Goal: Task Accomplishment & Management: Complete application form

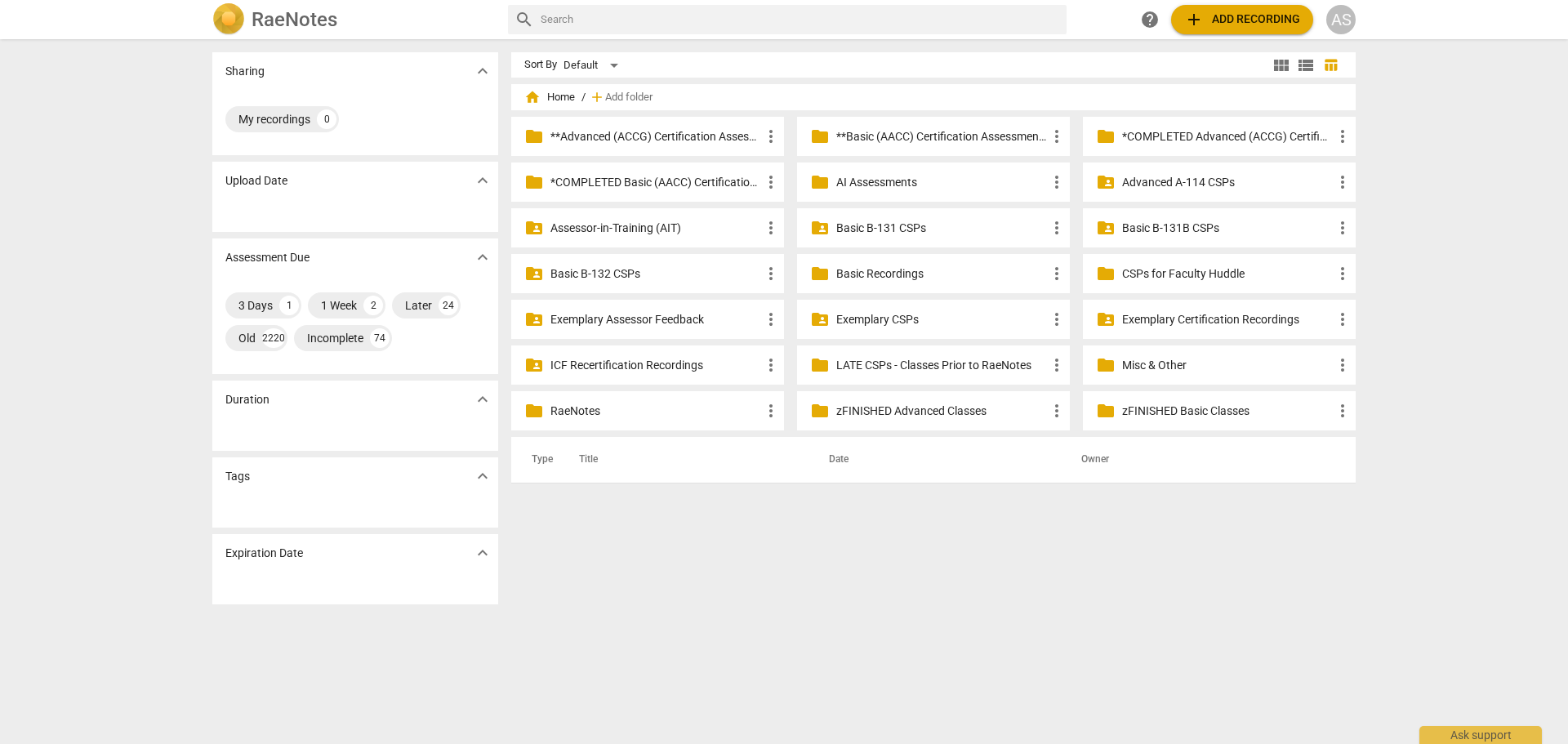
click at [933, 230] on p "Basic B-131 CSPs" at bounding box center [941, 228] width 210 height 17
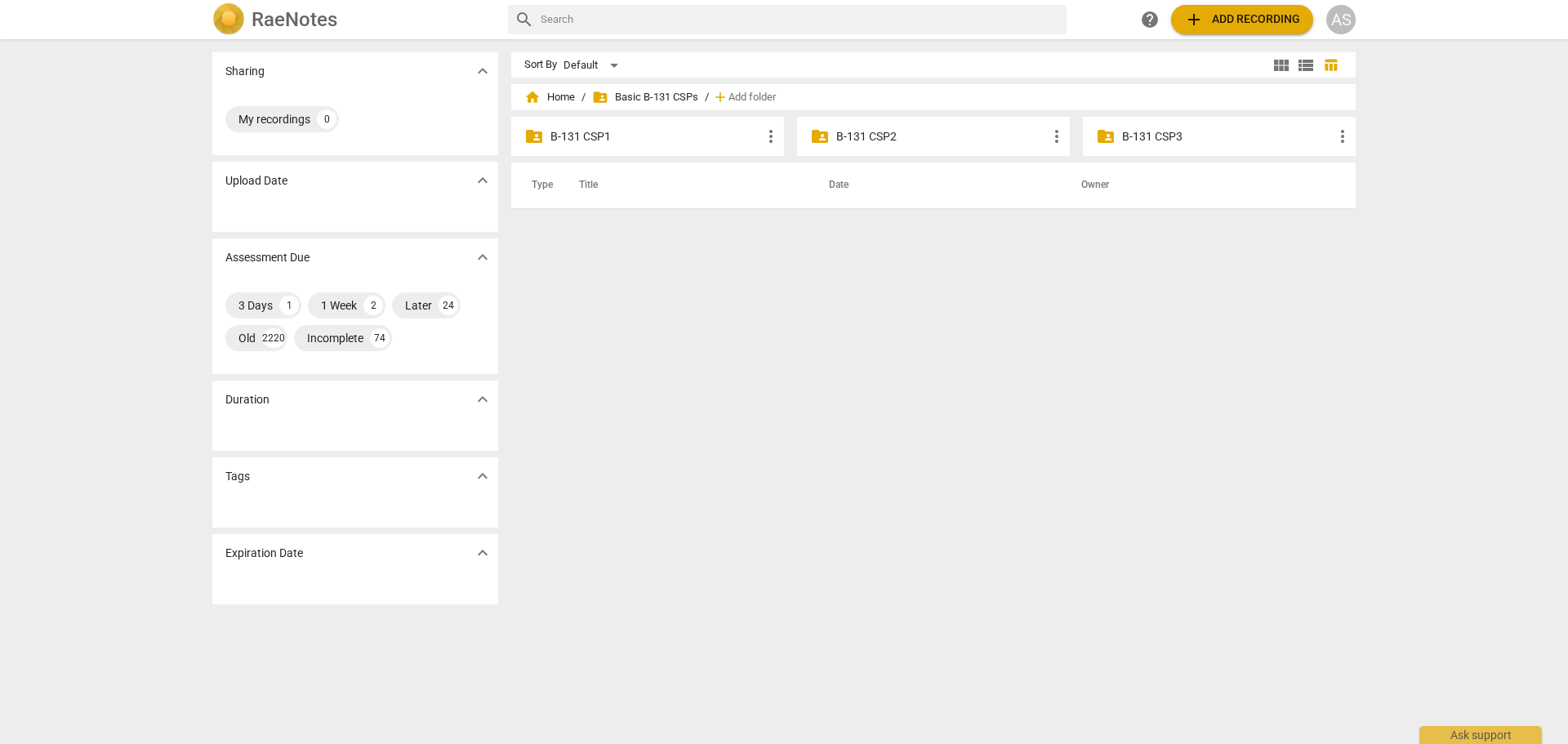
click at [1218, 139] on p "B-131 CSP3" at bounding box center [1227, 136] width 210 height 17
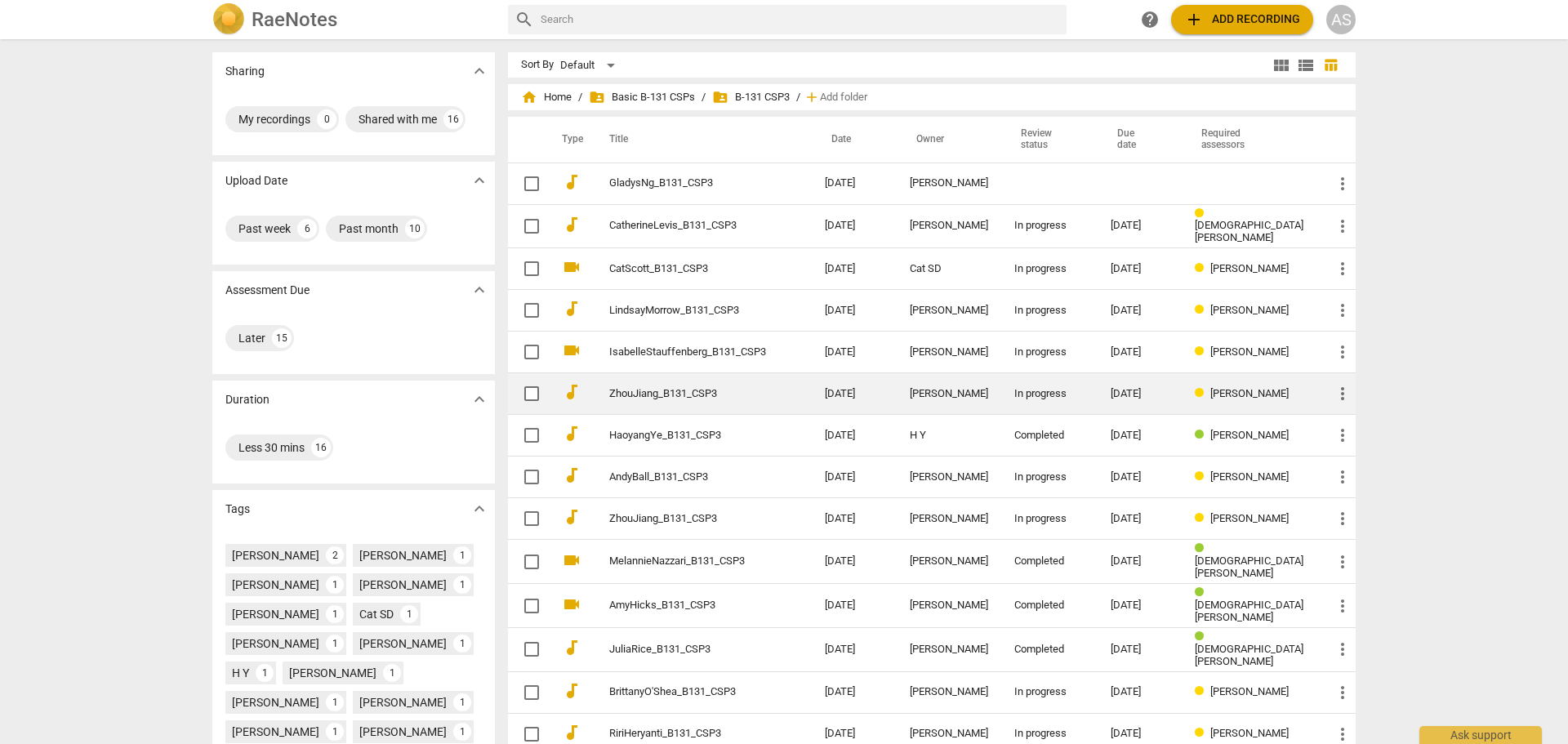
click at [901, 390] on td "[PERSON_NAME]" at bounding box center [948, 394] width 104 height 42
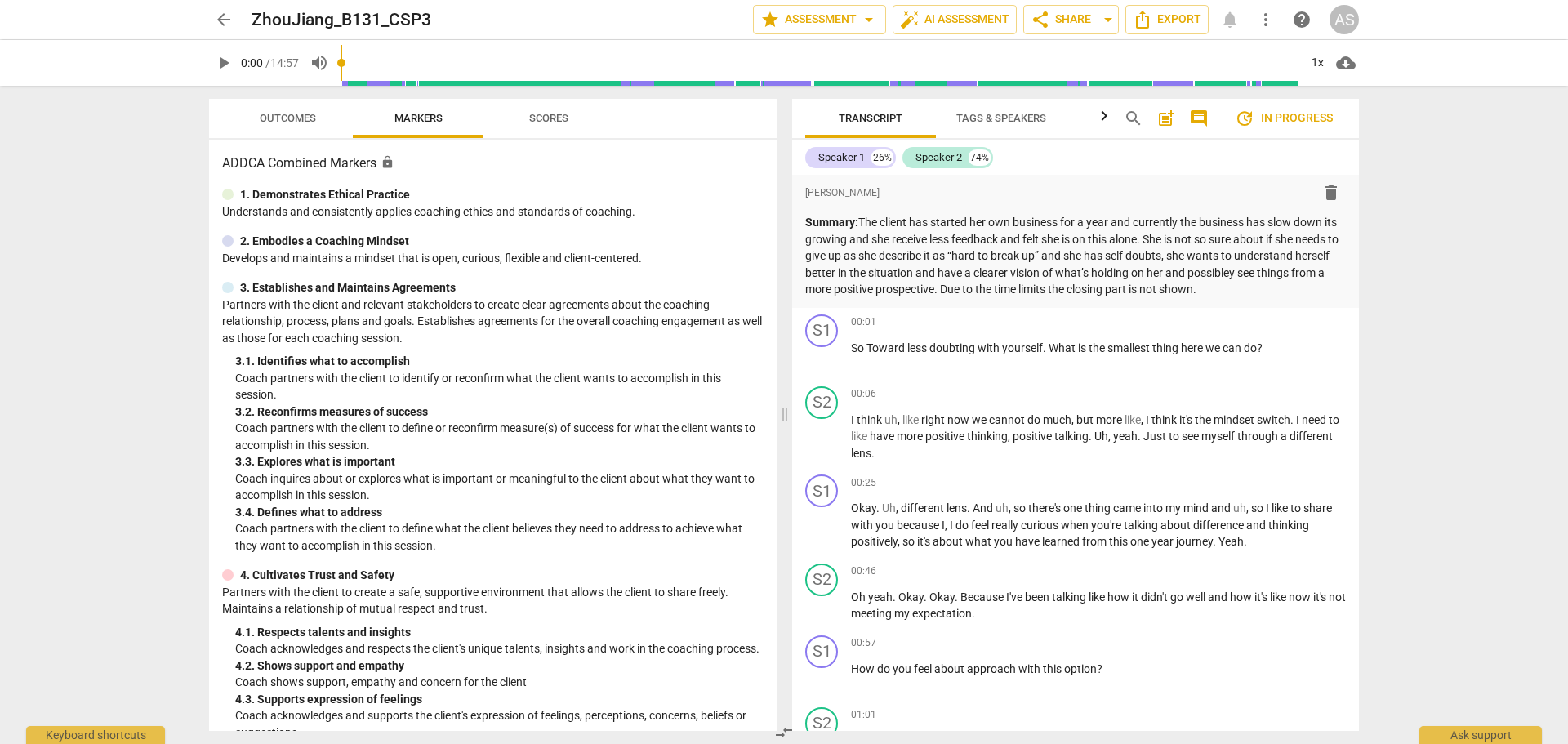
click at [218, 13] on span "arrow_back" at bounding box center [224, 20] width 20 height 20
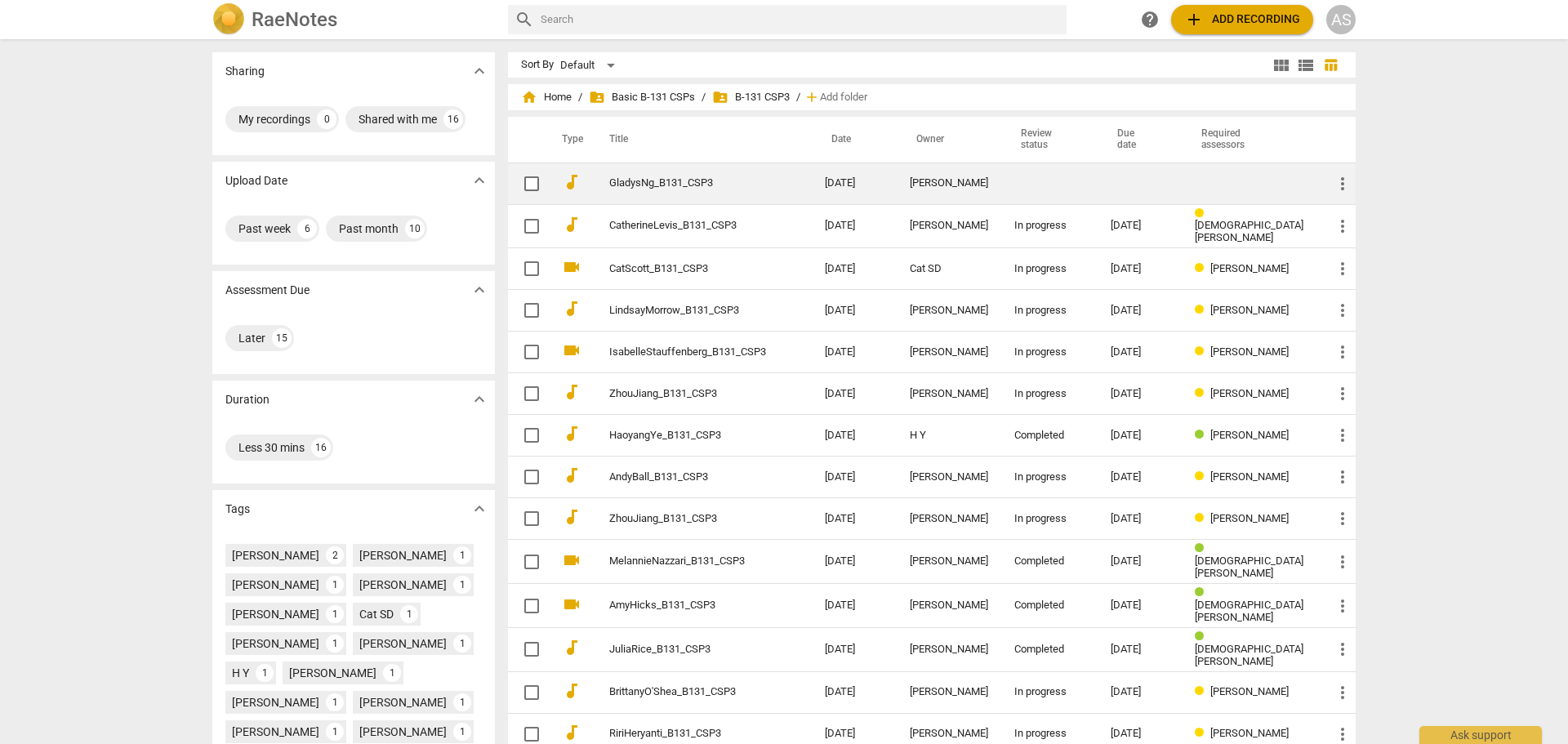
click at [860, 179] on td "[DATE]" at bounding box center [854, 183] width 85 height 42
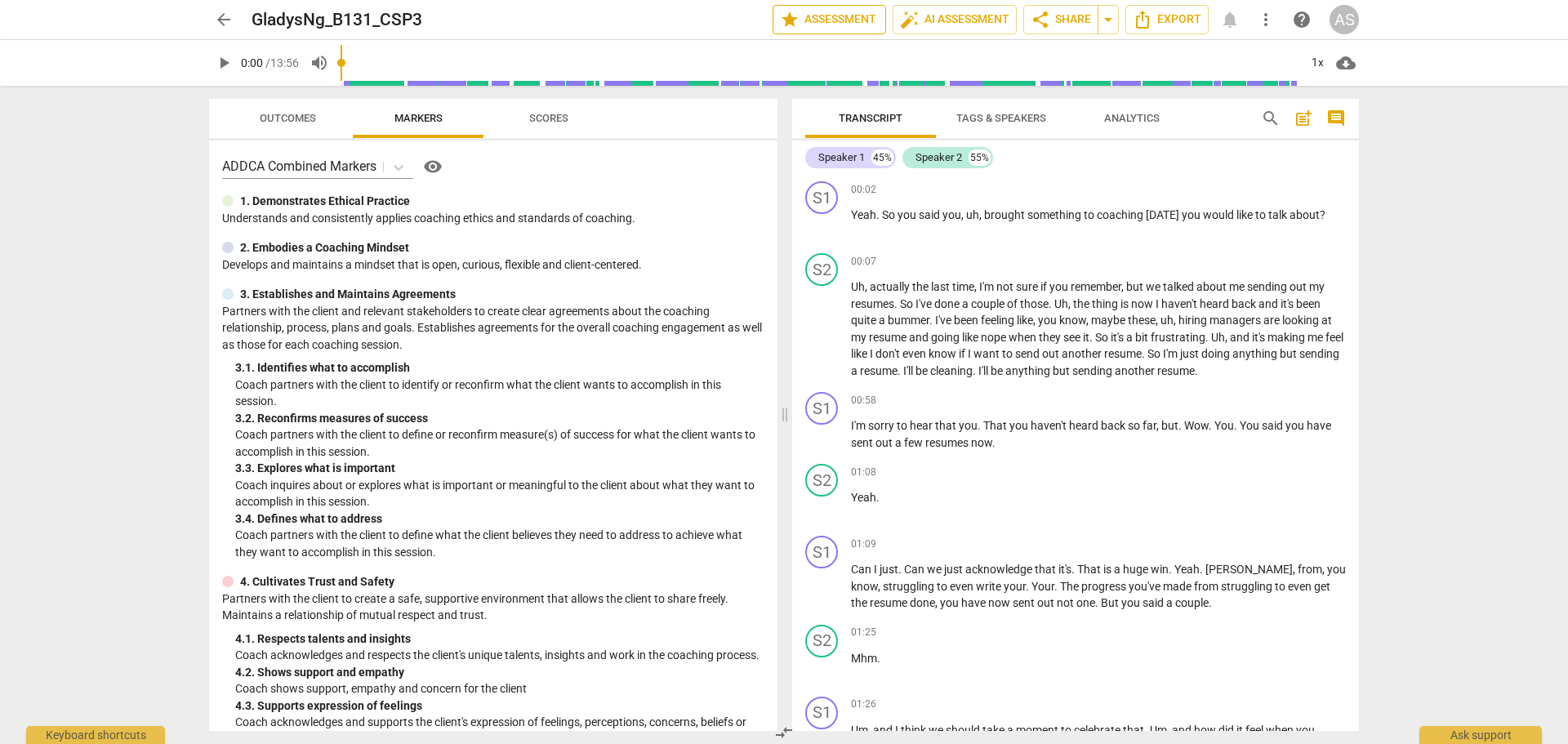
click at [803, 19] on span "star Assessment" at bounding box center [829, 20] width 99 height 20
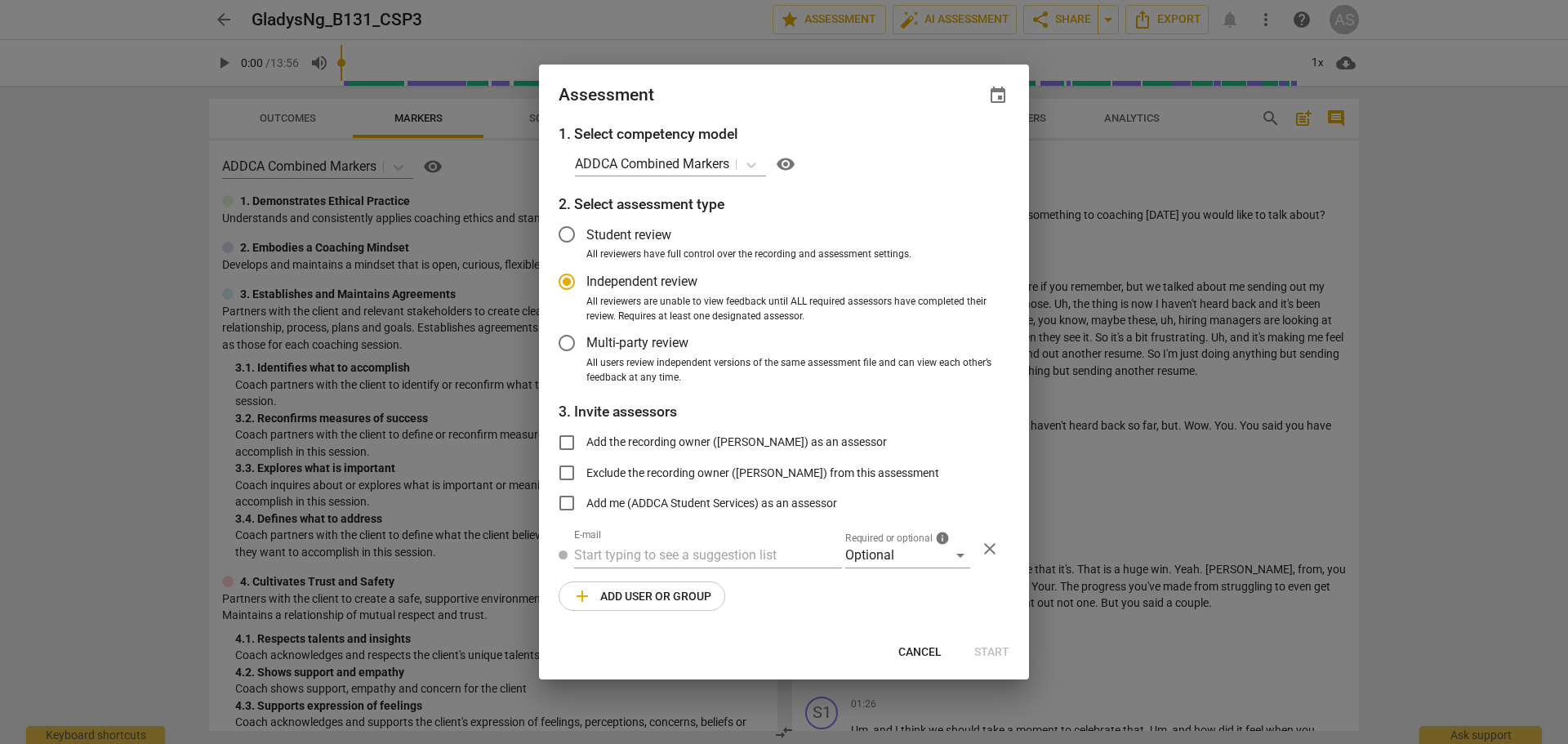
click at [1001, 92] on span "event" at bounding box center [998, 95] width 20 height 20
radio input "false"
click at [949, 148] on input "date" at bounding box center [899, 151] width 114 height 24
type input "[DATE]"
click at [885, 571] on div at bounding box center [784, 372] width 1568 height 744
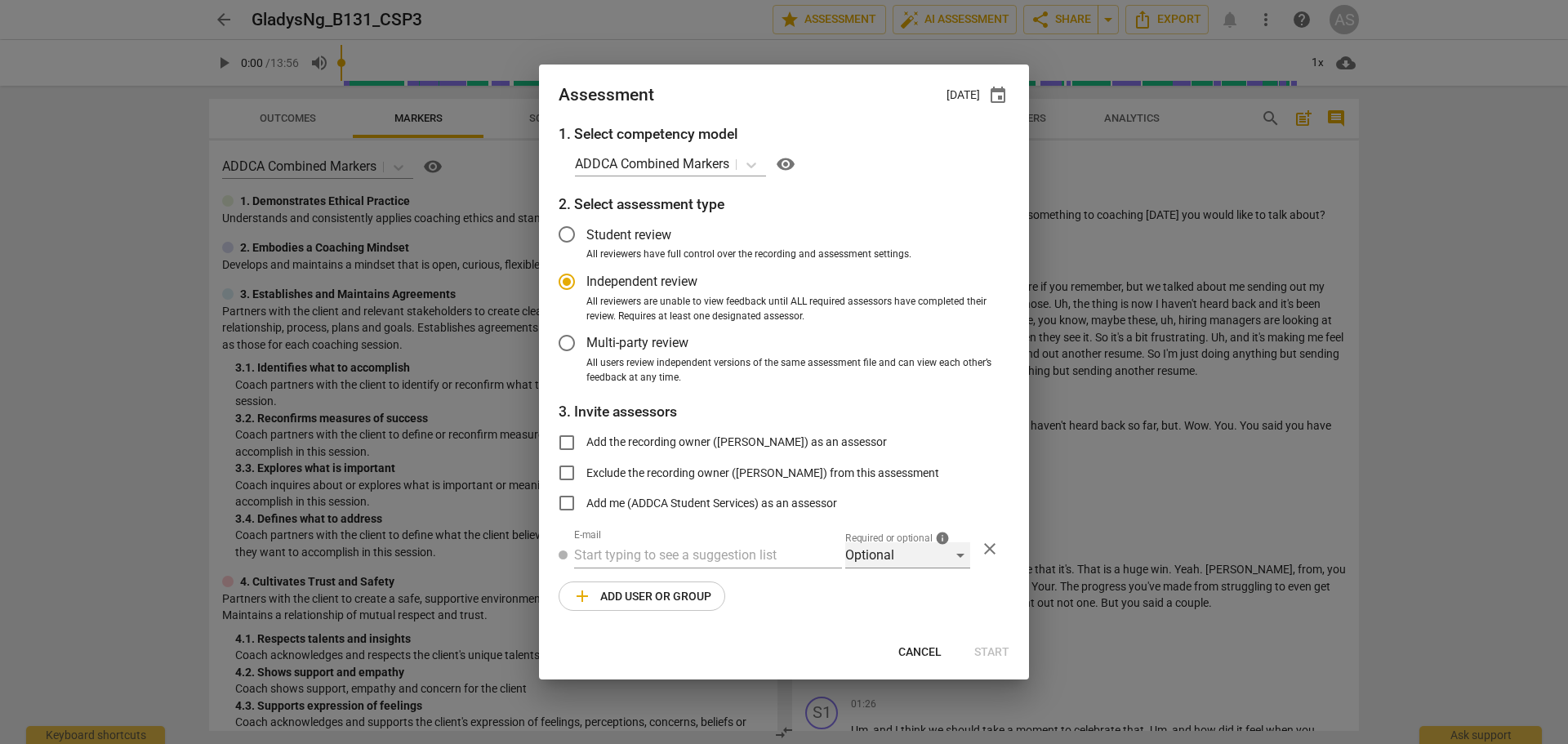
click at [888, 546] on div "Optional" at bounding box center [907, 556] width 125 height 26
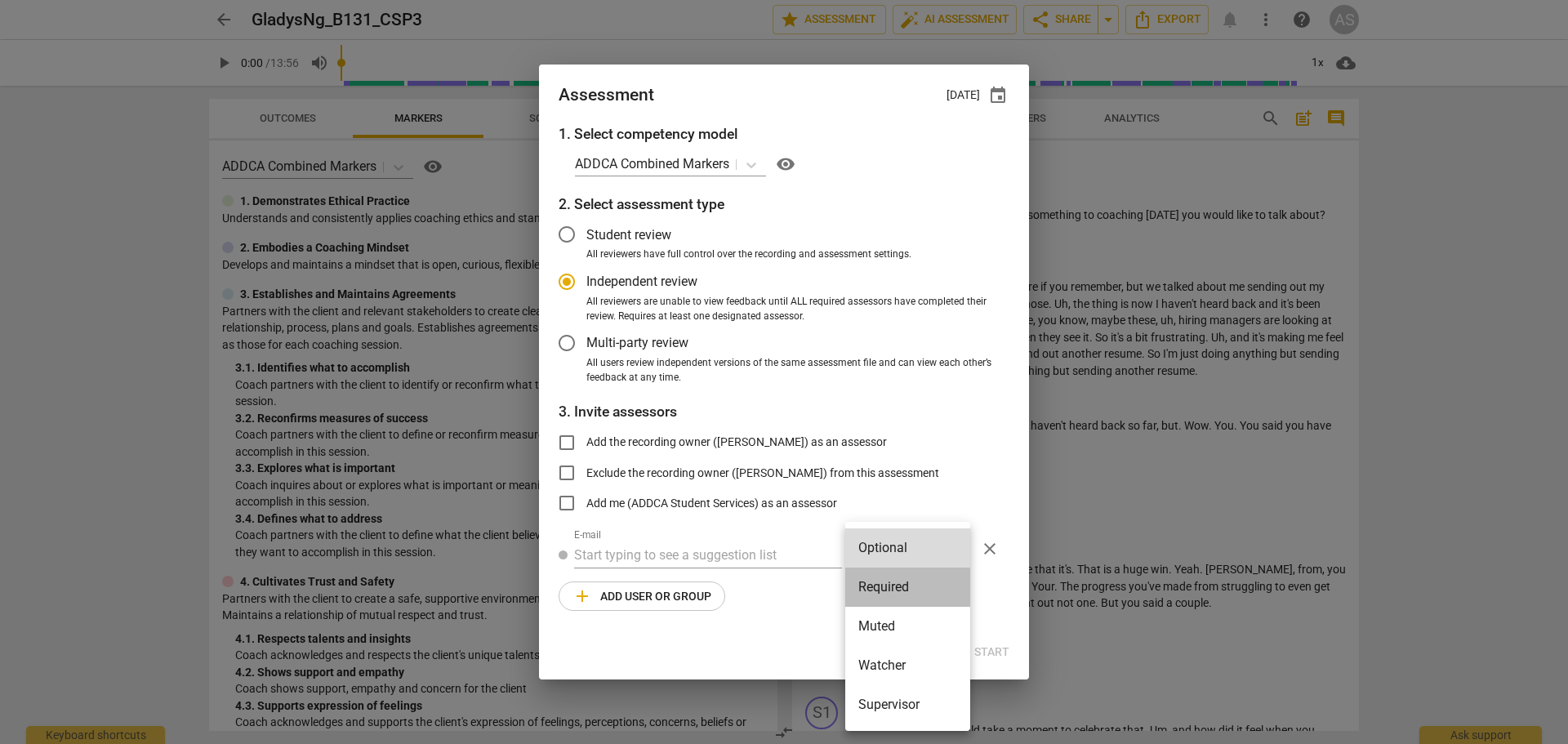
click at [895, 580] on li "Required" at bounding box center [907, 588] width 125 height 39
radio input "false"
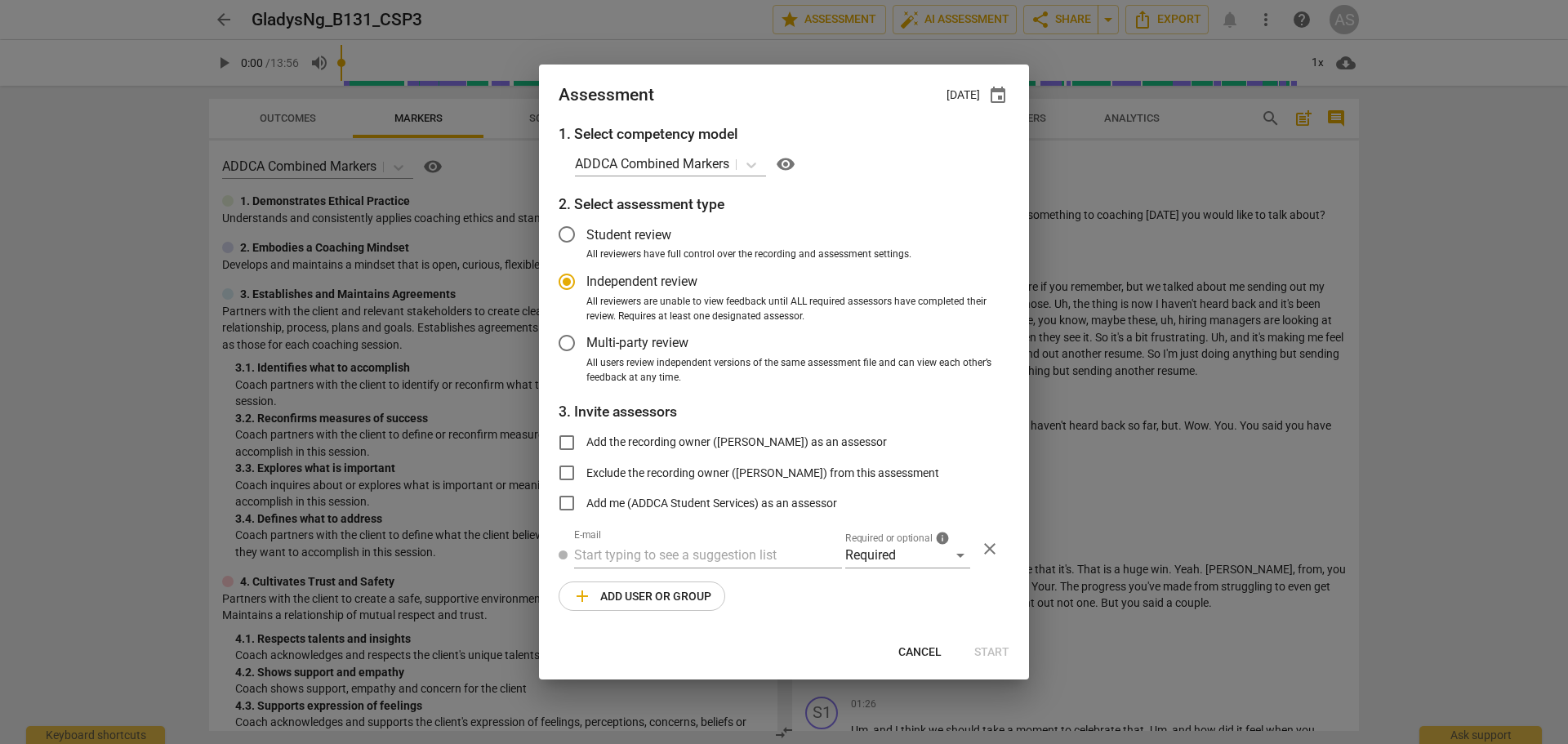
click at [724, 534] on div "E-mail" at bounding box center [708, 549] width 268 height 39
click at [719, 541] on div "E-mail" at bounding box center [708, 549] width 268 height 39
click at [723, 546] on input "text" at bounding box center [708, 556] width 268 height 26
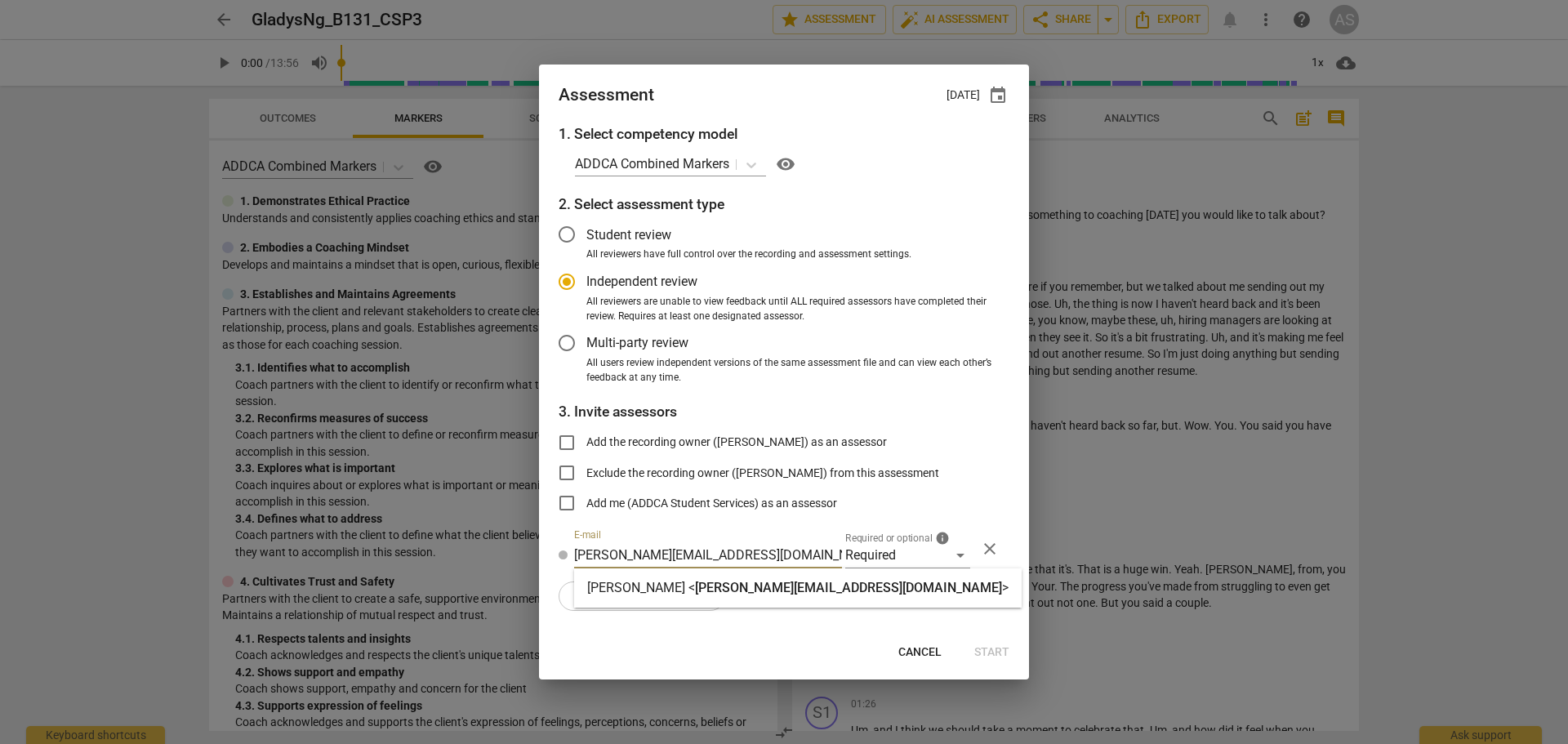
type input "[PERSON_NAME][EMAIL_ADDRESS][DOMAIN_NAME]"
click at [717, 586] on span "[PERSON_NAME][EMAIL_ADDRESS][DOMAIN_NAME]" at bounding box center [849, 587] width 307 height 16
radio input "false"
type input "[PERSON_NAME] <[PERSON_NAME][EMAIL_ADDRESS][DOMAIN_NAME]>"
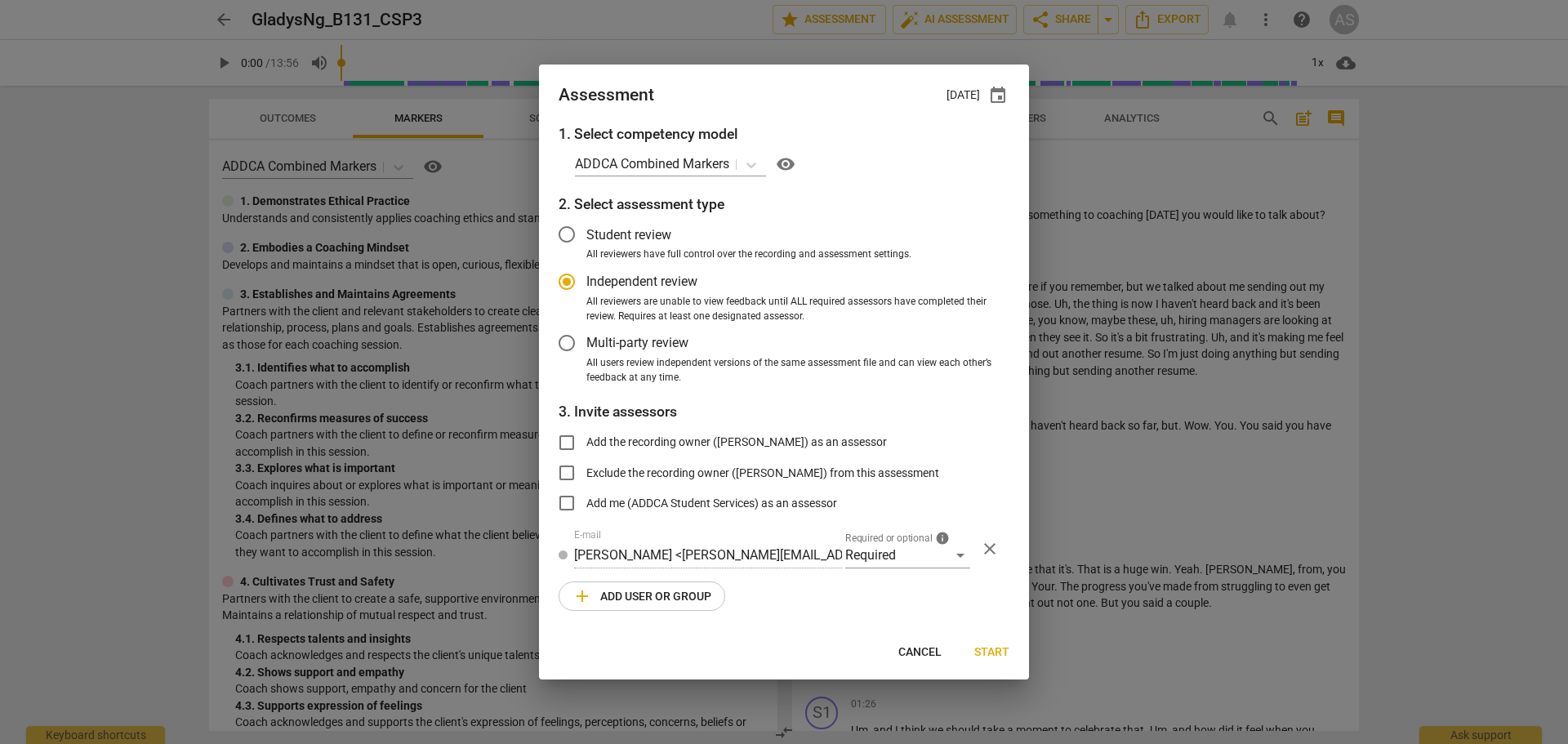
click at [1003, 650] on span "Start" at bounding box center [991, 653] width 35 height 16
radio input "false"
type input "[PERSON_NAME] <[EMAIL_ADDRESS][DOMAIN_NAME]>"
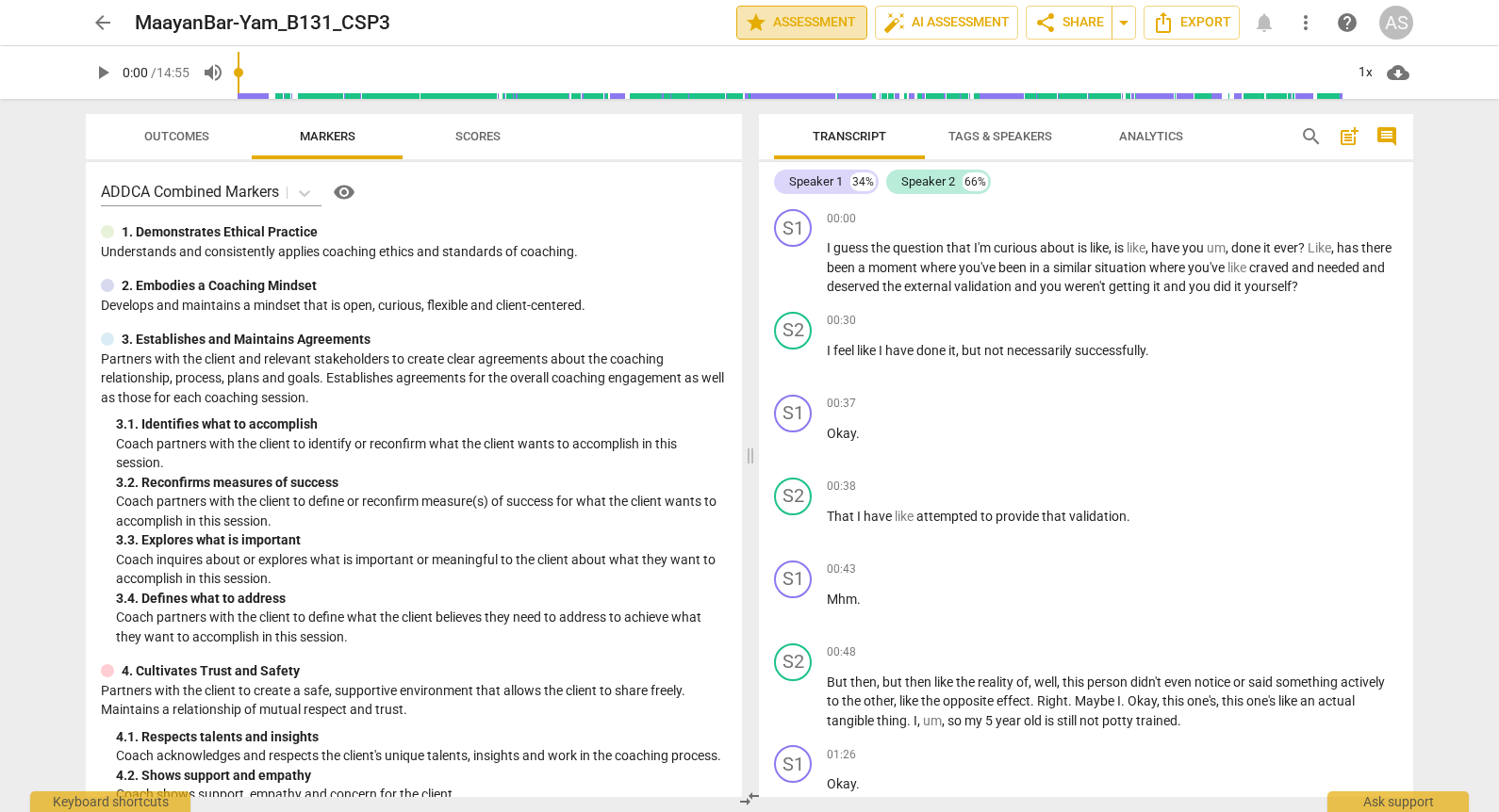
click at [796, 24] on span "star Assessment" at bounding box center [802, 23] width 114 height 23
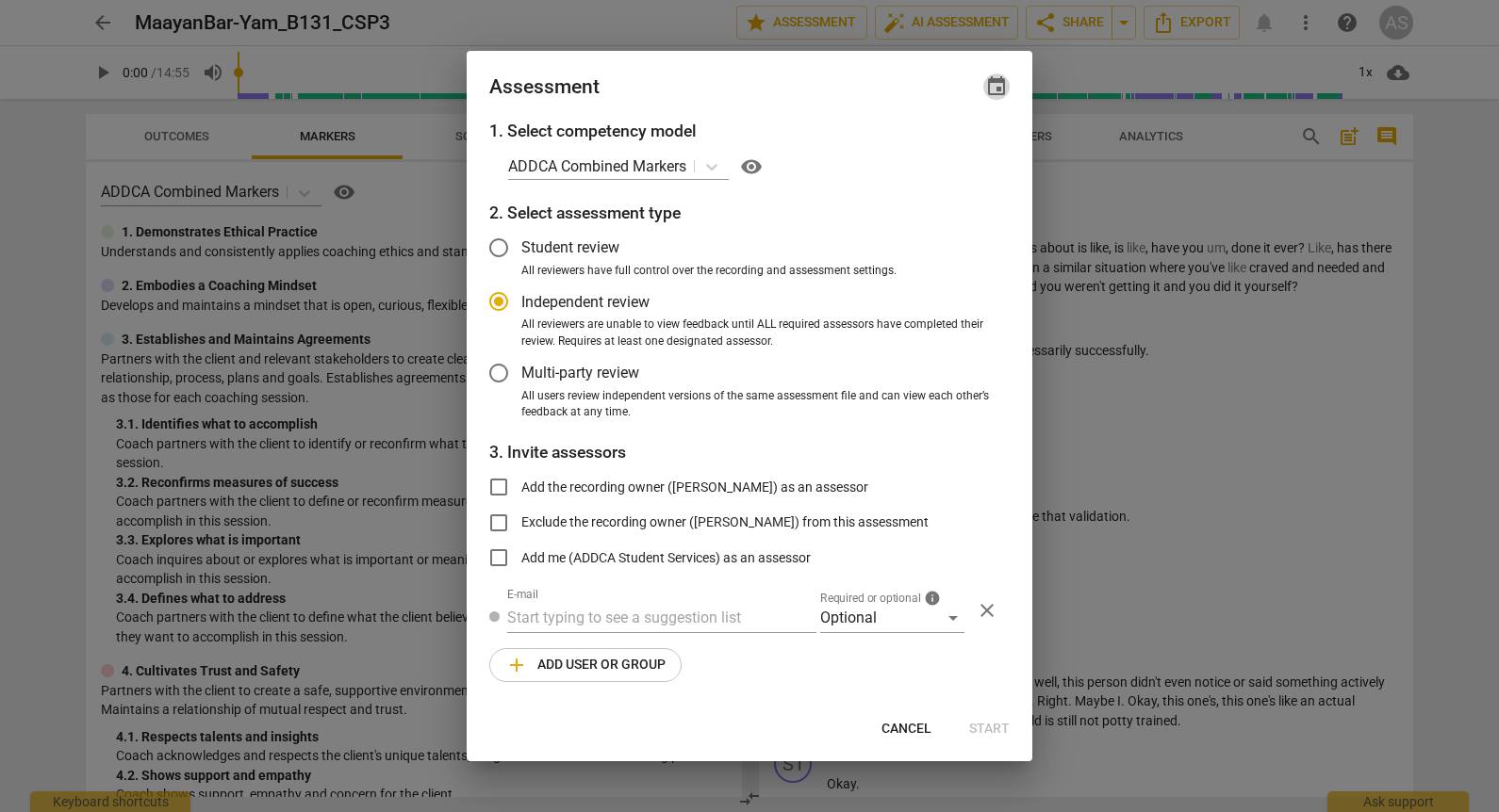
click at [994, 89] on span "event" at bounding box center [996, 86] width 23 height 23
radio input "false"
click at [944, 153] on input "date" at bounding box center [882, 151] width 132 height 28
click at [940, 153] on input "2025-09-16" at bounding box center [882, 151] width 132 height 28
type input "[DATE]"
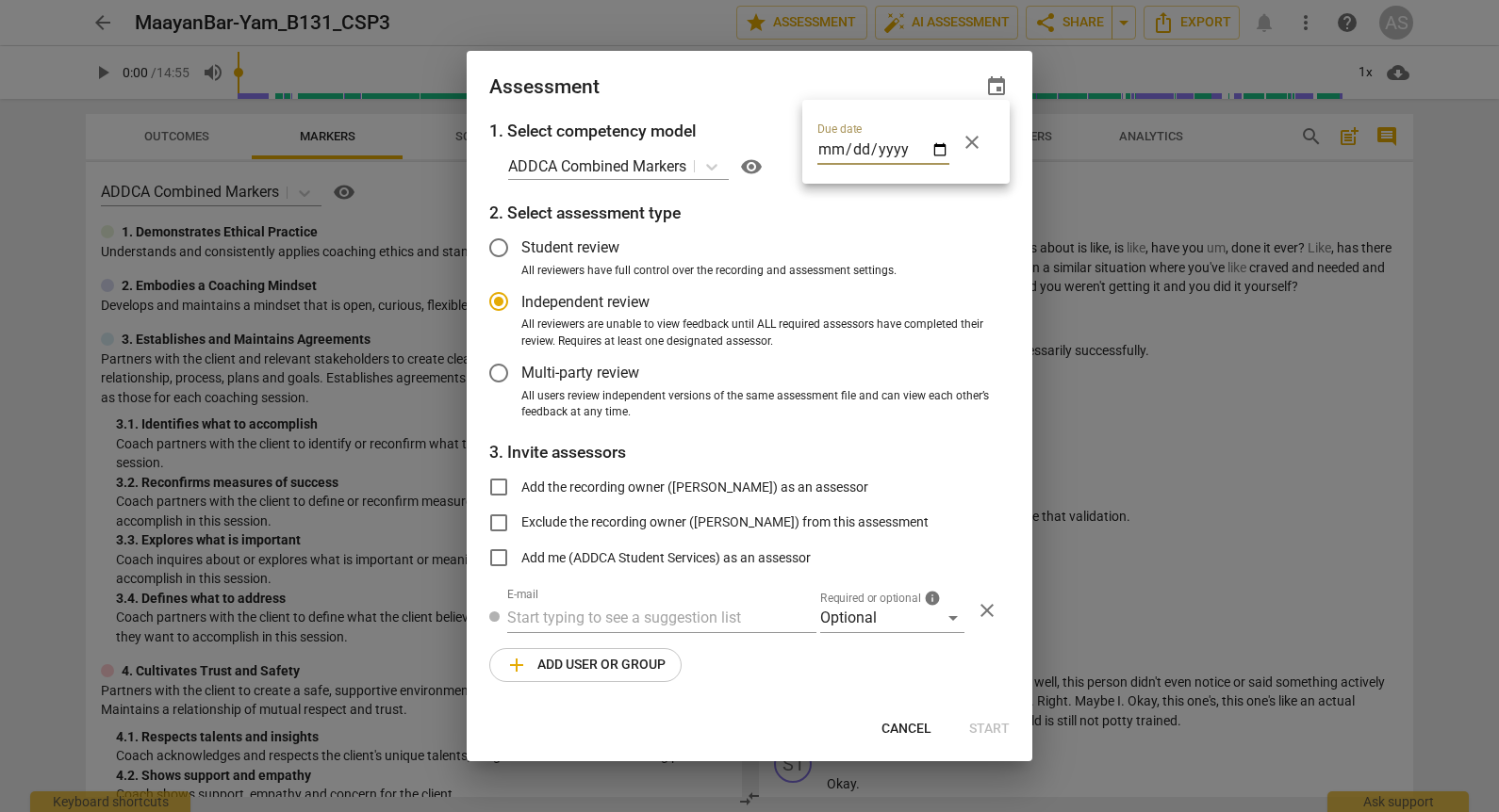
click at [824, 80] on div at bounding box center [750, 406] width 1499 height 812
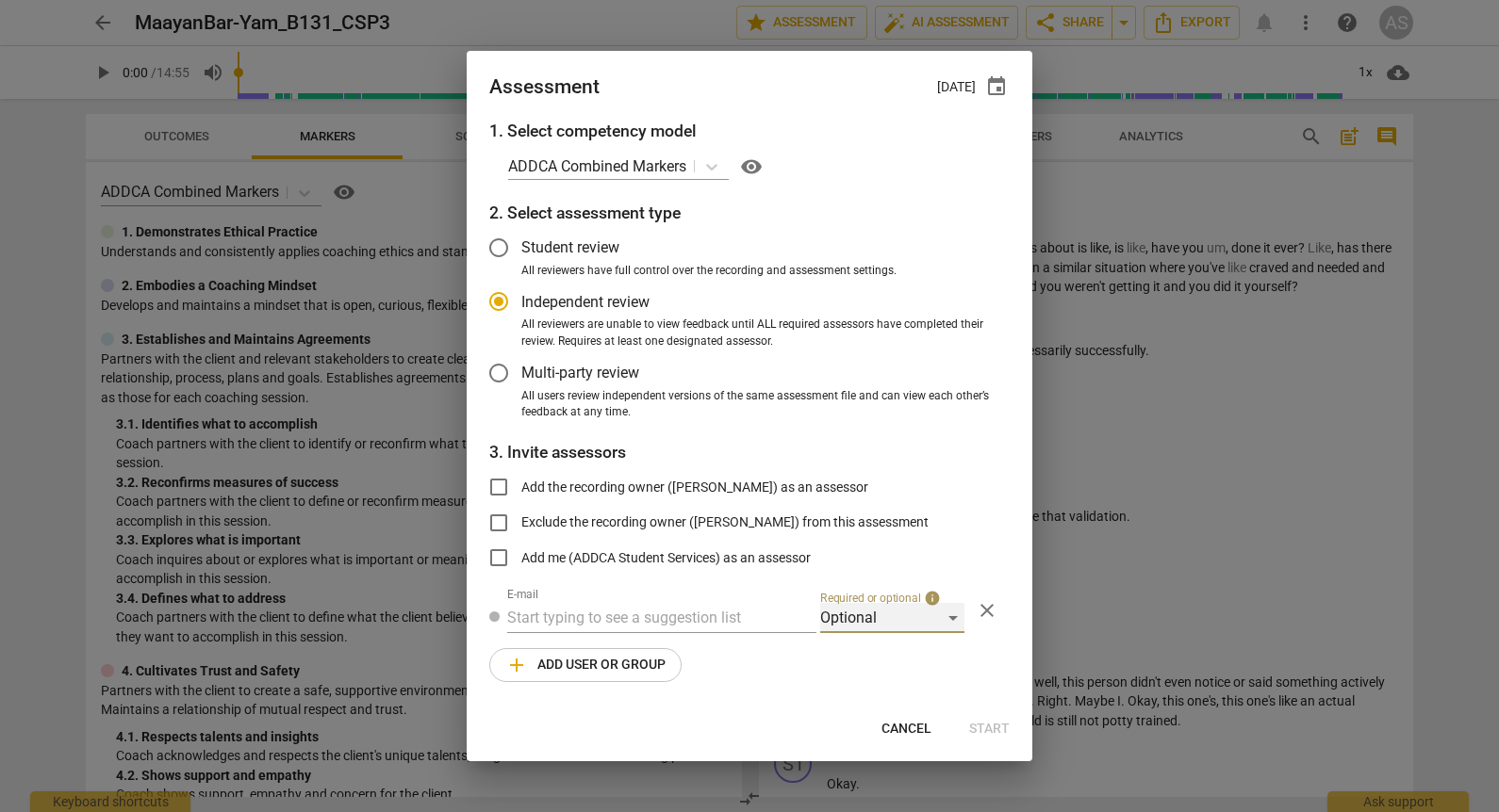
click at [858, 611] on div "Optional" at bounding box center [892, 618] width 144 height 30
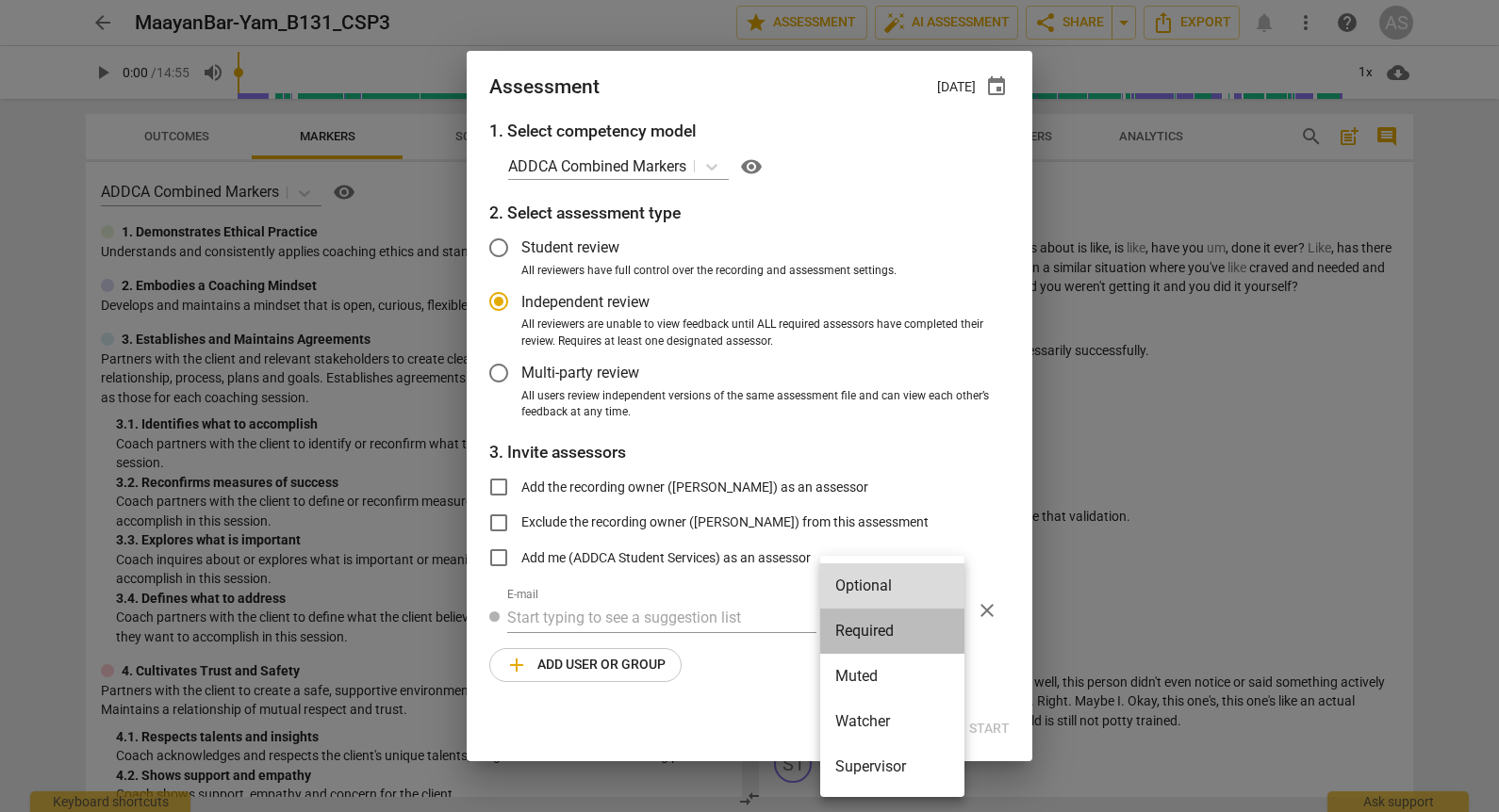
click at [867, 627] on li "Required" at bounding box center [892, 632] width 144 height 46
radio input "false"
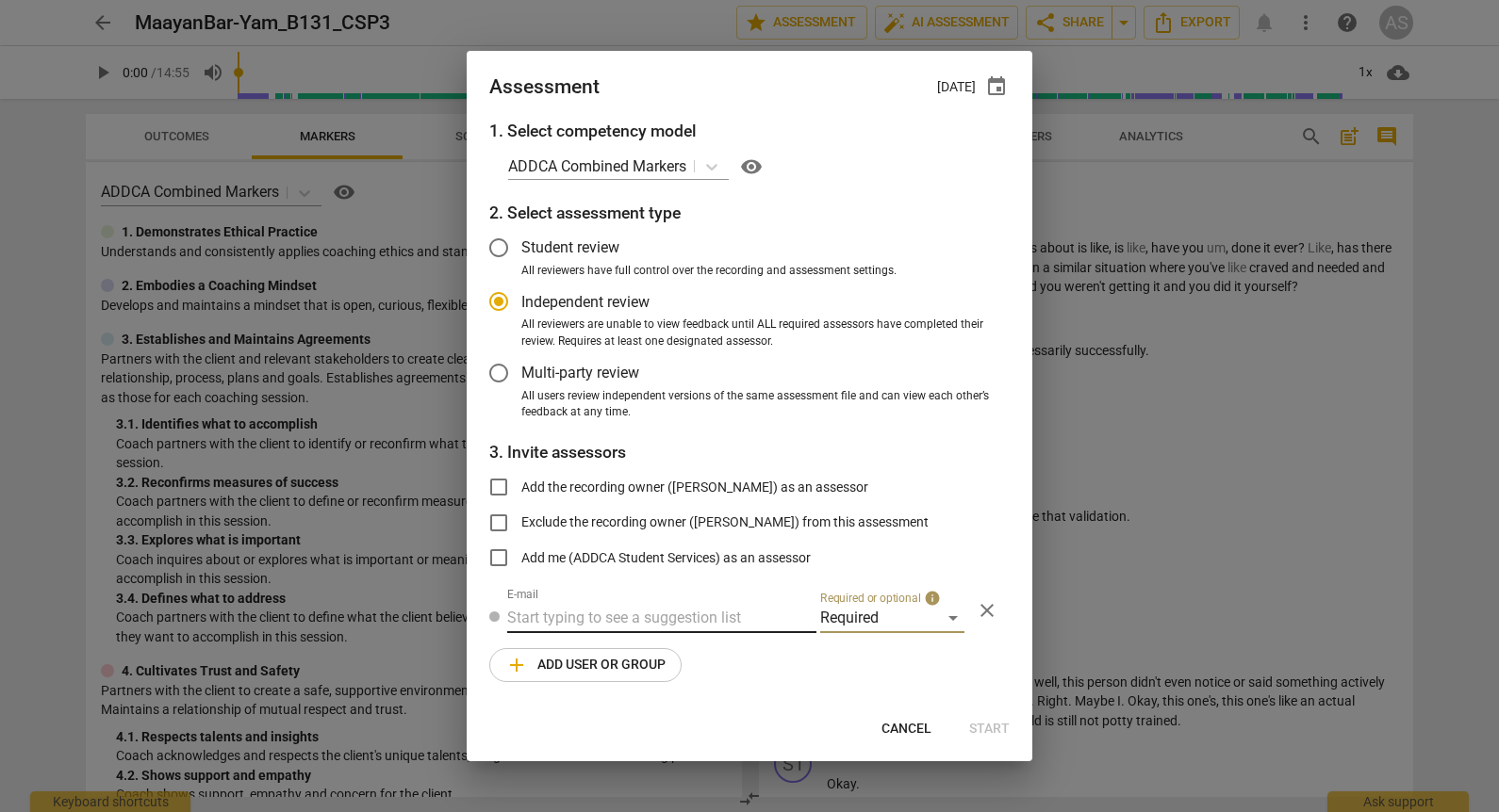
click at [685, 618] on input "text" at bounding box center [662, 618] width 309 height 30
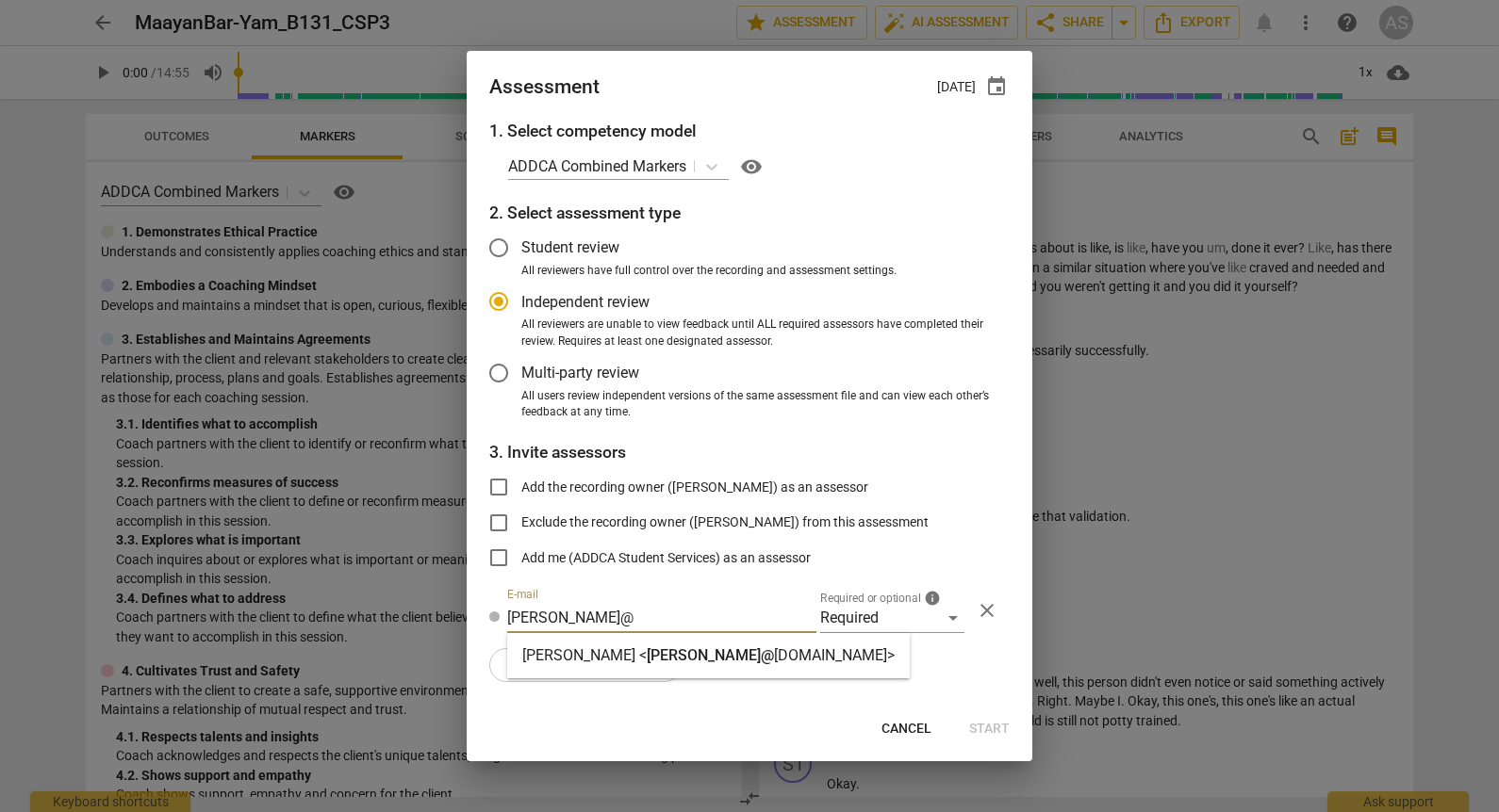
type input "MARCI@"
click at [774, 661] on strong "addca.com>" at bounding box center [834, 655] width 120 height 18
radio input "false"
type input "Marci Rubin <marci@addca.com>"
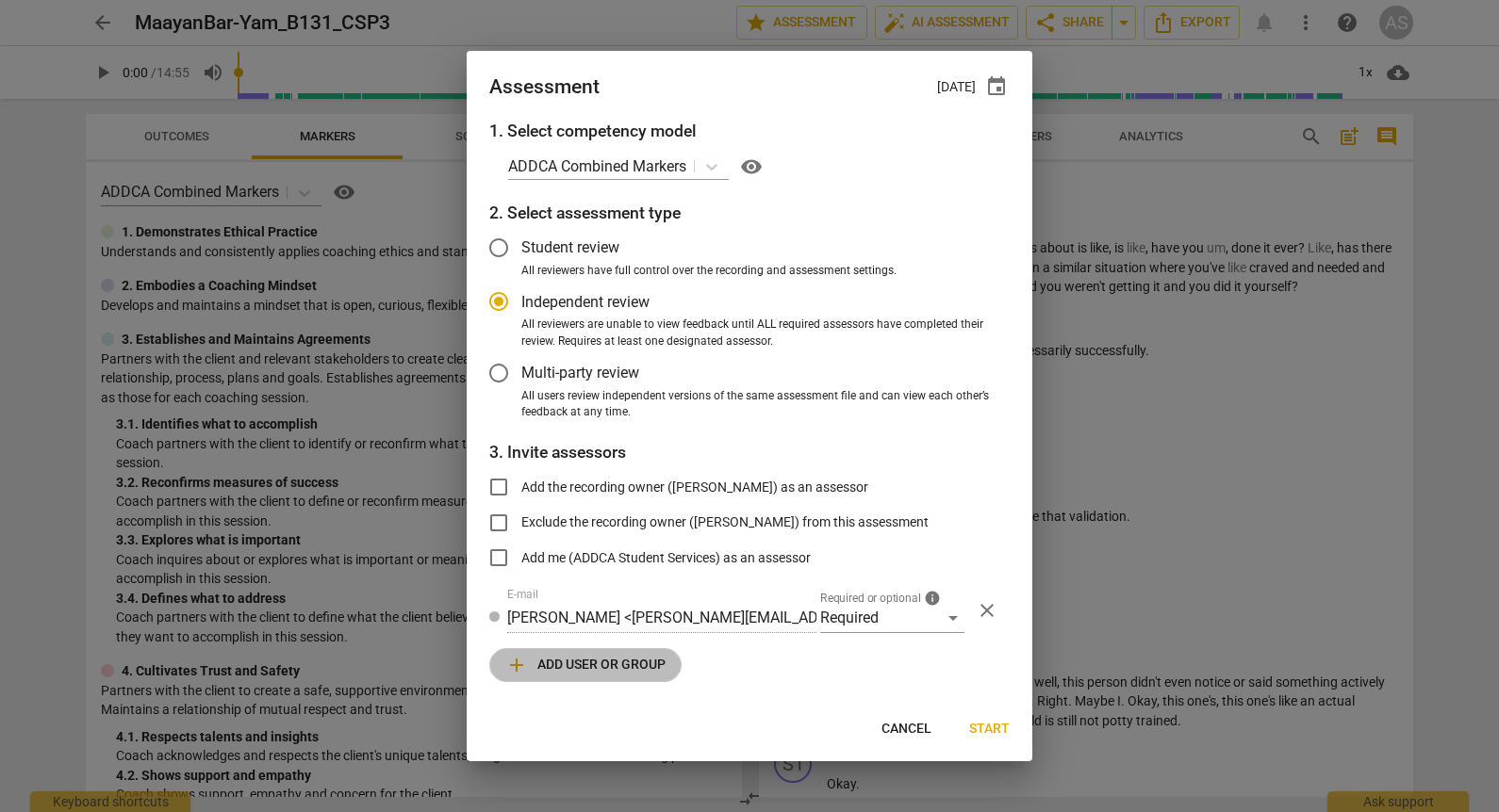
click at [641, 656] on span "add Add user or group" at bounding box center [585, 666] width 160 height 23
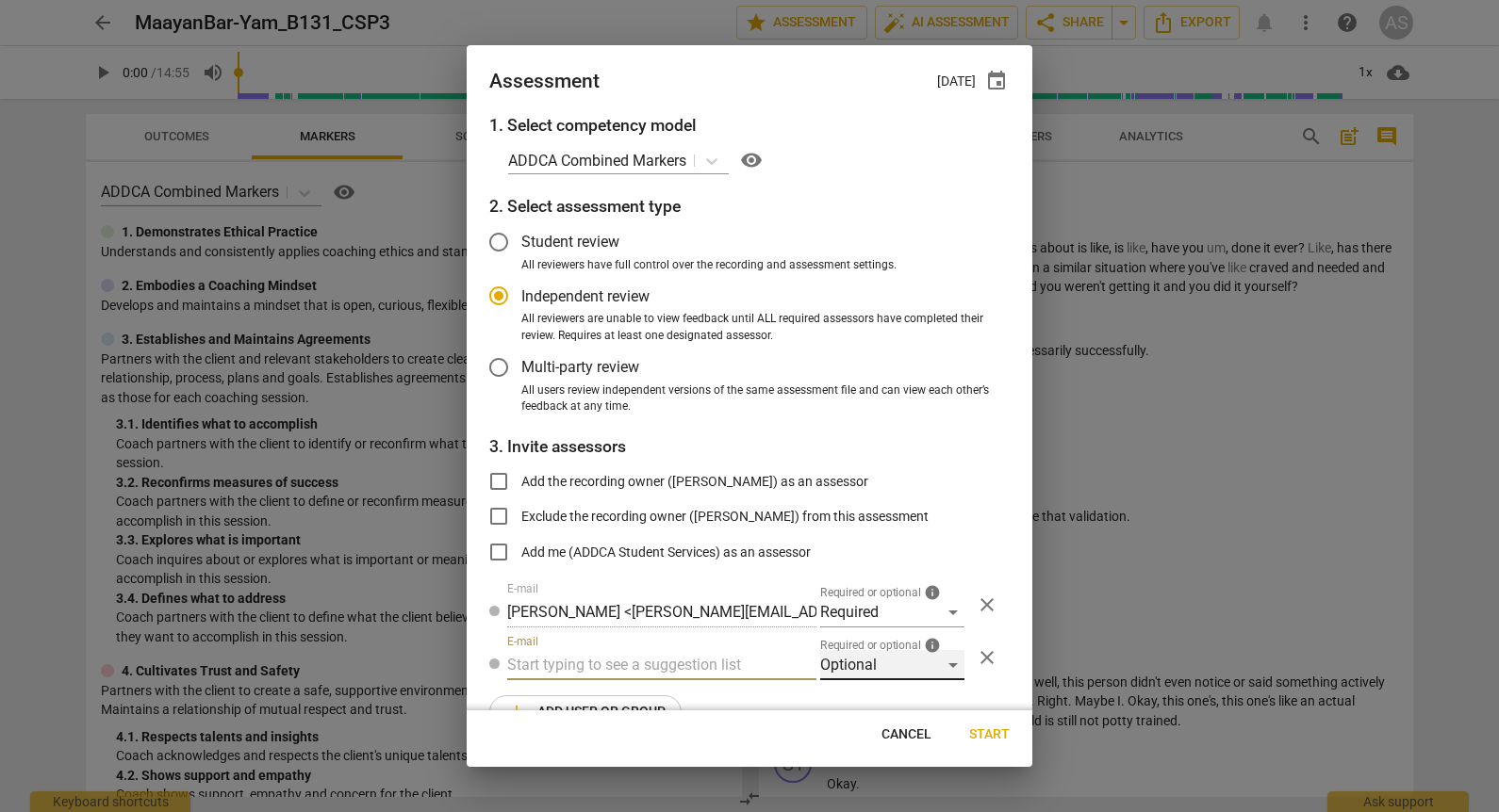
click at [877, 656] on div "Optional" at bounding box center [892, 666] width 144 height 30
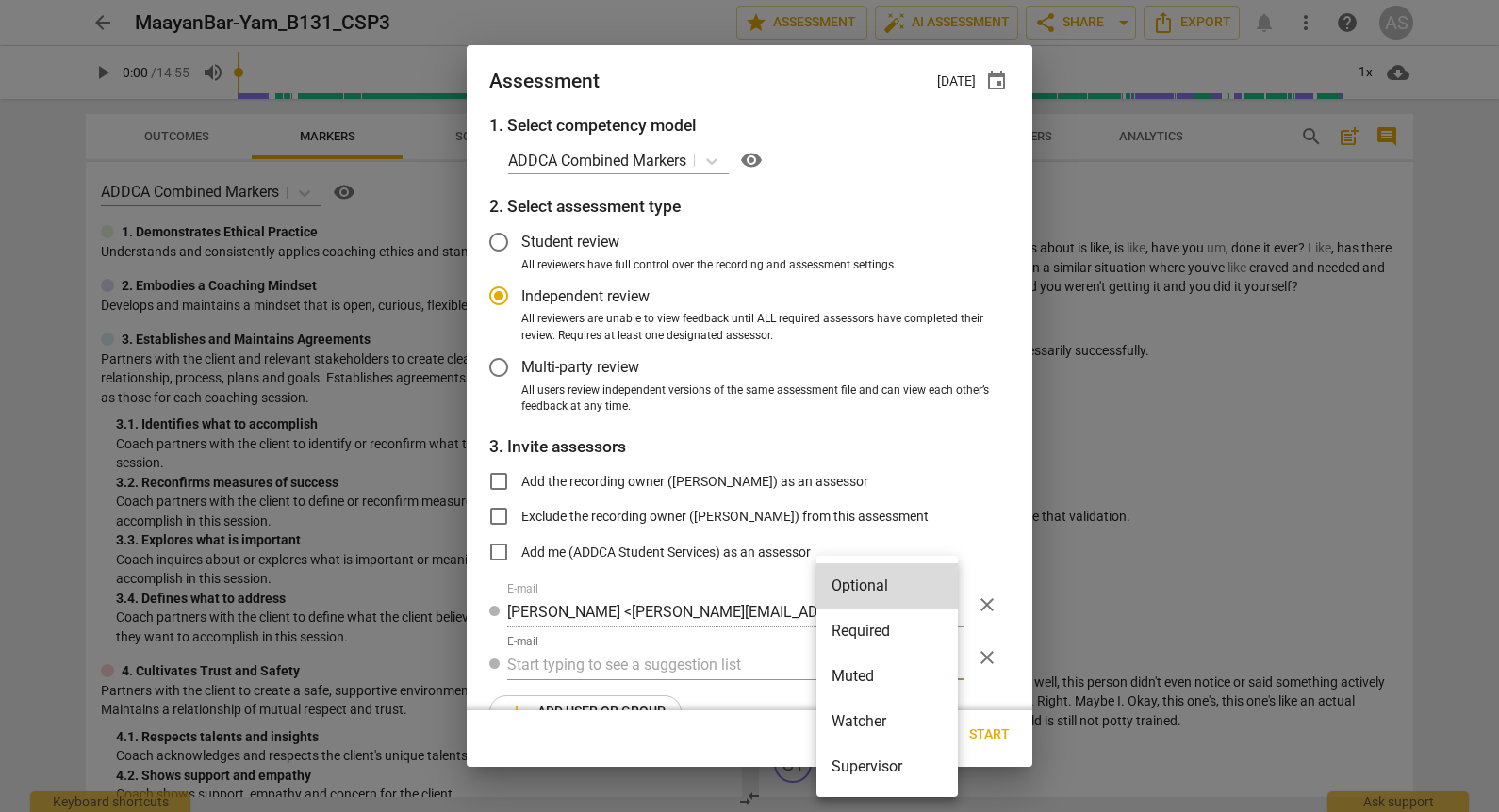
click at [873, 674] on li "Muted" at bounding box center [886, 677] width 141 height 46
radio input "false"
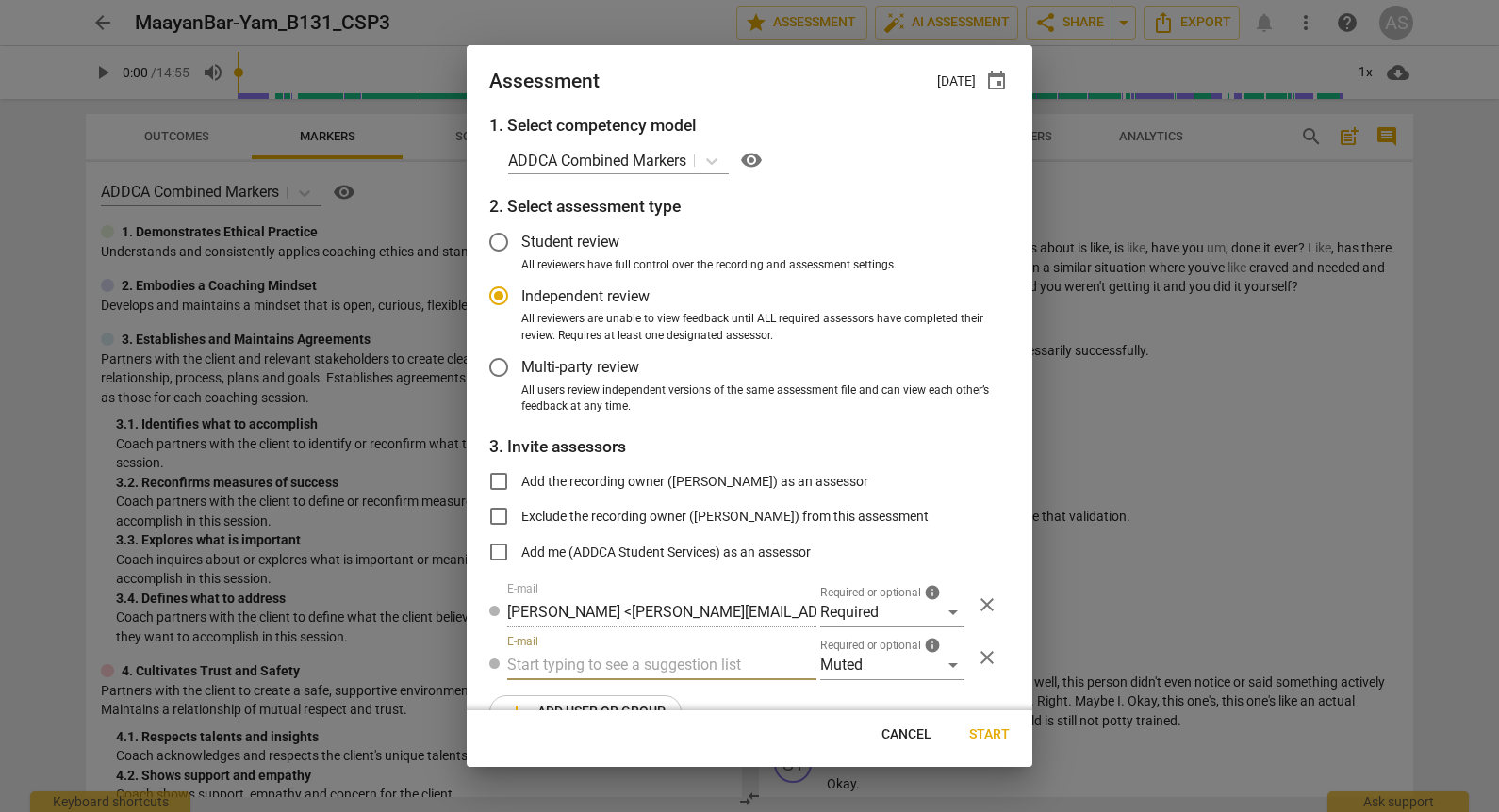
click at [712, 677] on input "text" at bounding box center [662, 666] width 309 height 30
type input "131"
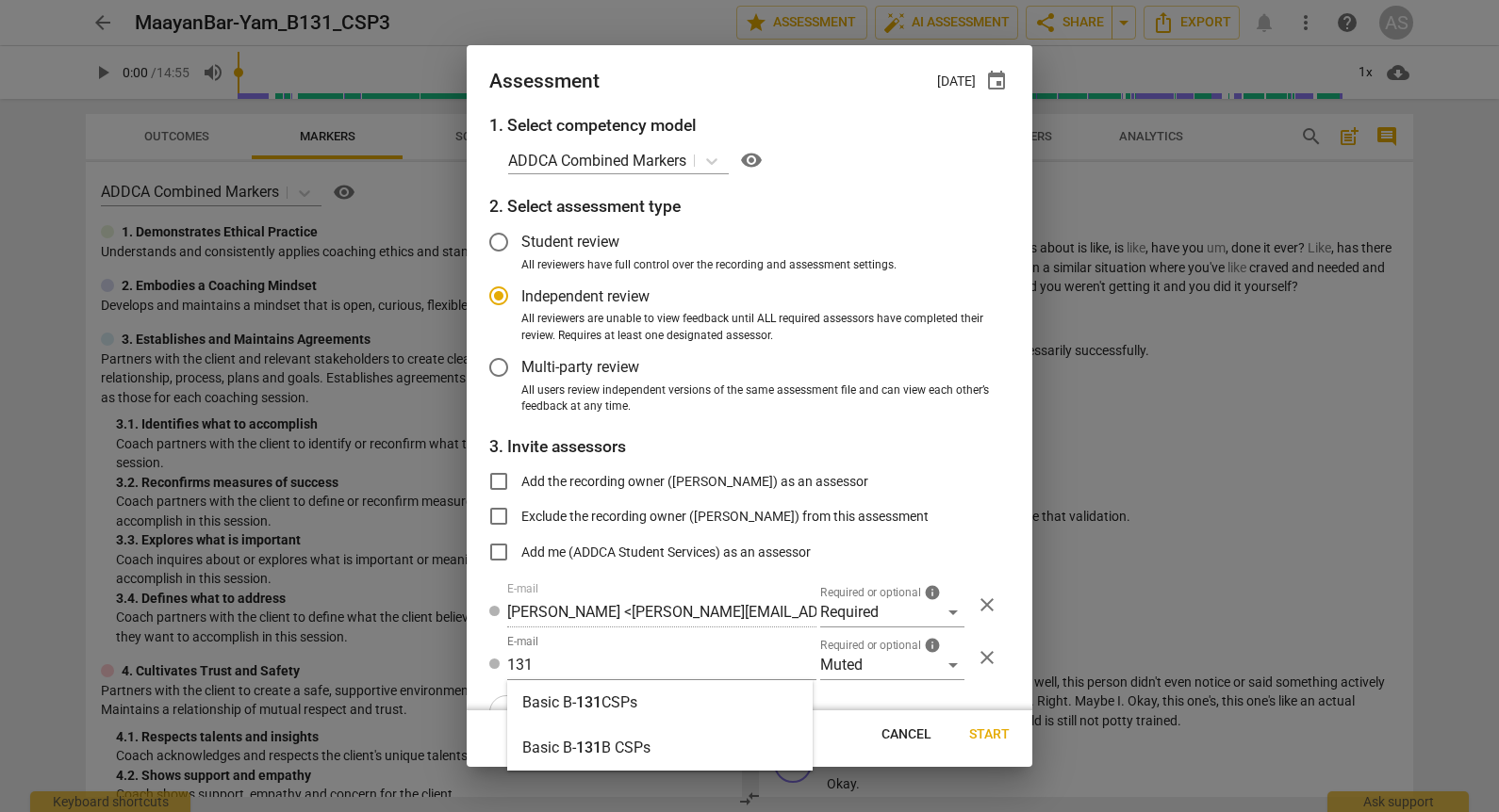
click at [691, 692] on div "Basic B- 131 CSPs" at bounding box center [660, 703] width 305 height 46
radio input "false"
type input "Basic B-131 CSPs"
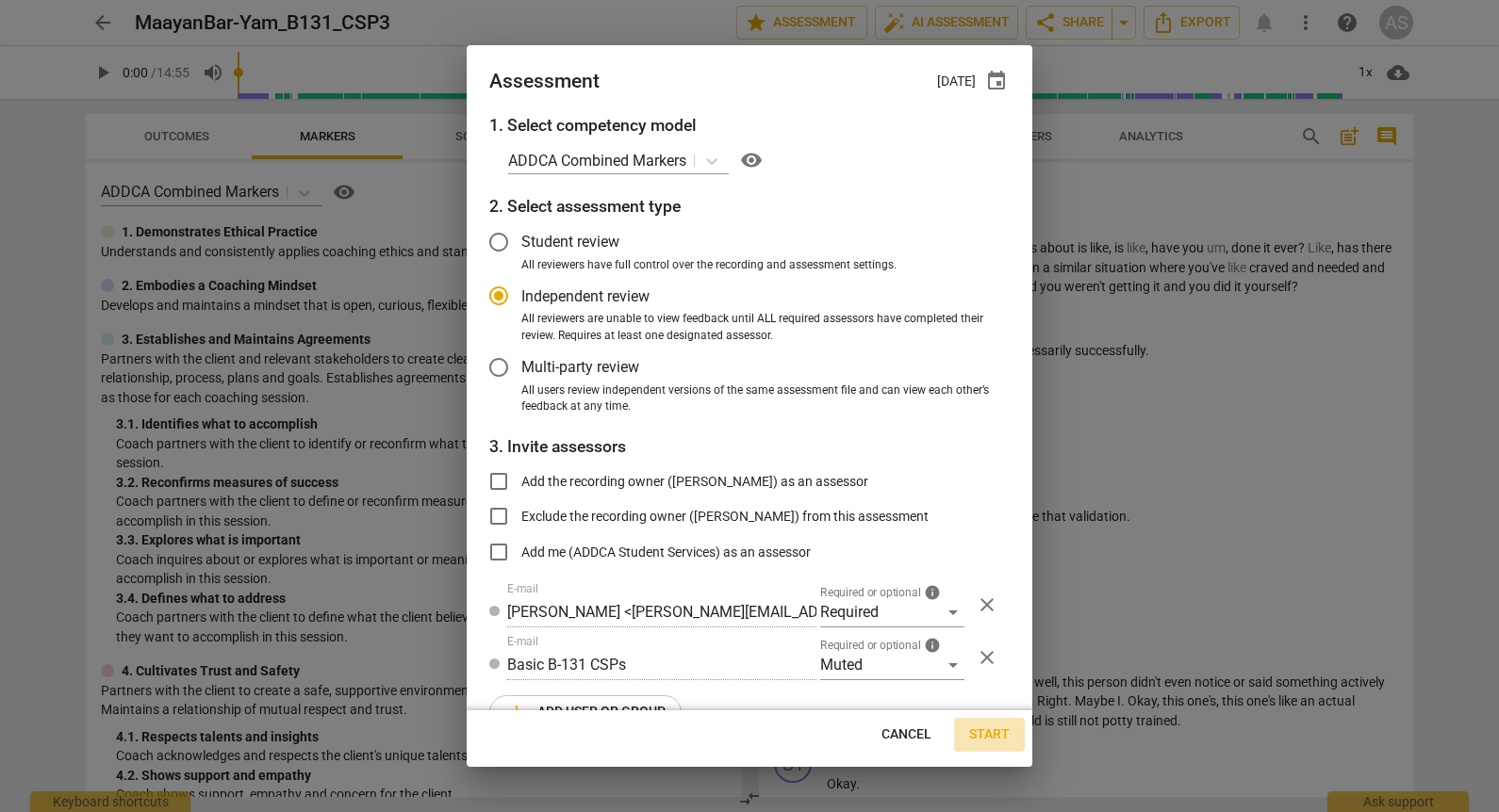
click at [996, 737] on span "Start" at bounding box center [989, 735] width 41 height 19
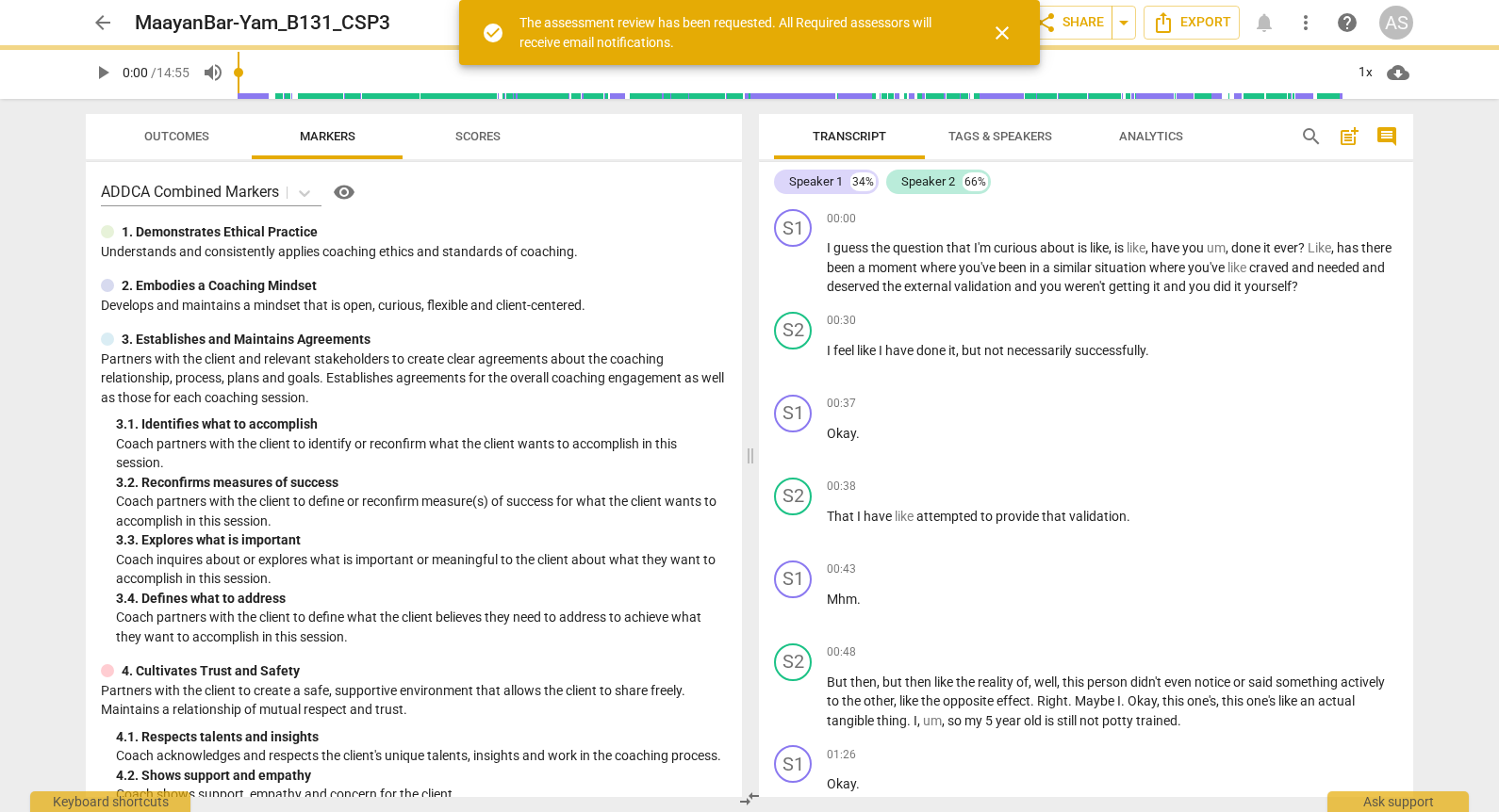
radio input "false"
type input "Sophie Mugnaini <sophiemugnaini92@gmail.com>"
type input "Maayan Bar-Yam <playsculptor@gmail.com>"
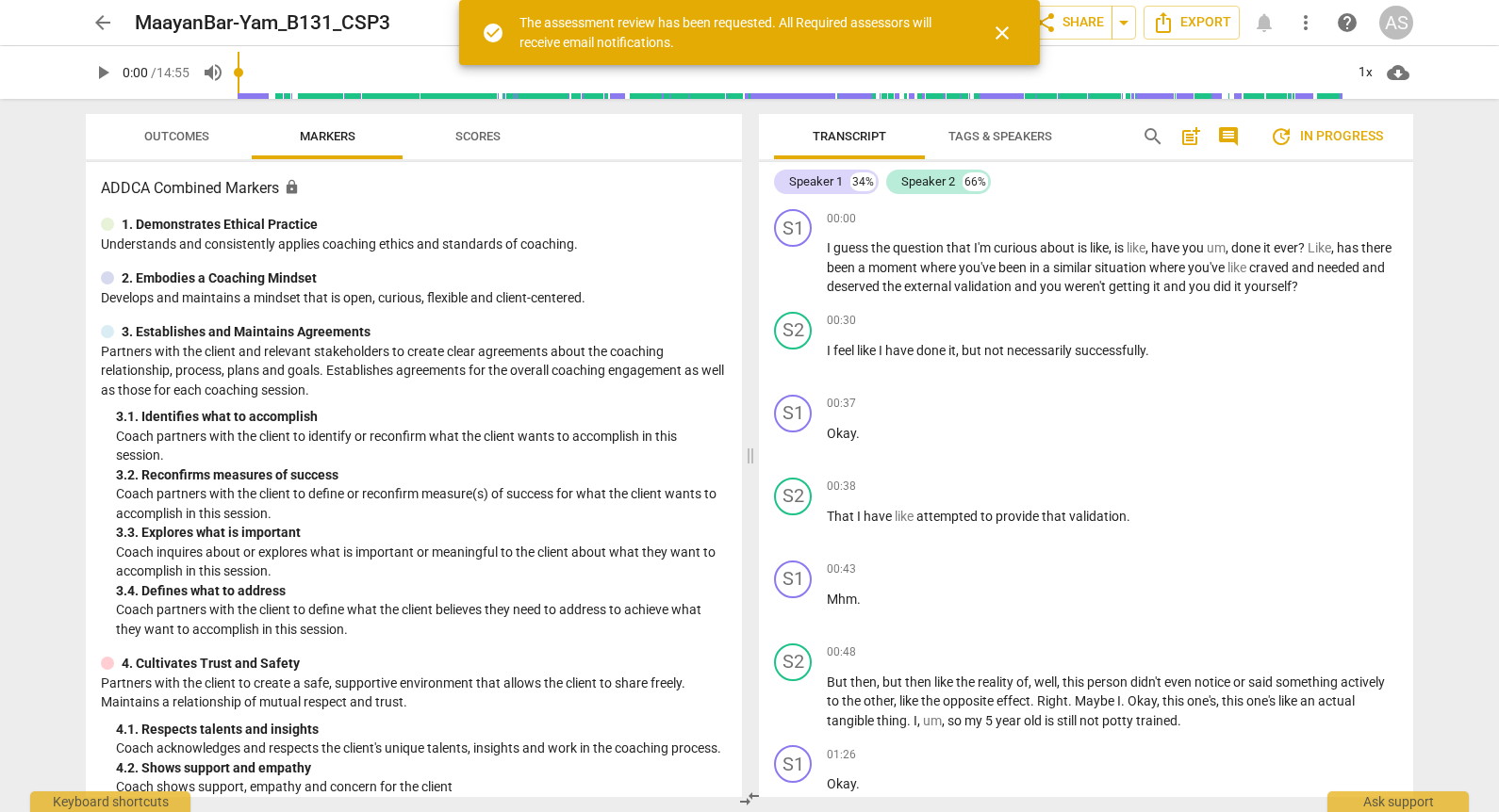
click at [92, 12] on span "arrow_back" at bounding box center [102, 23] width 23 height 23
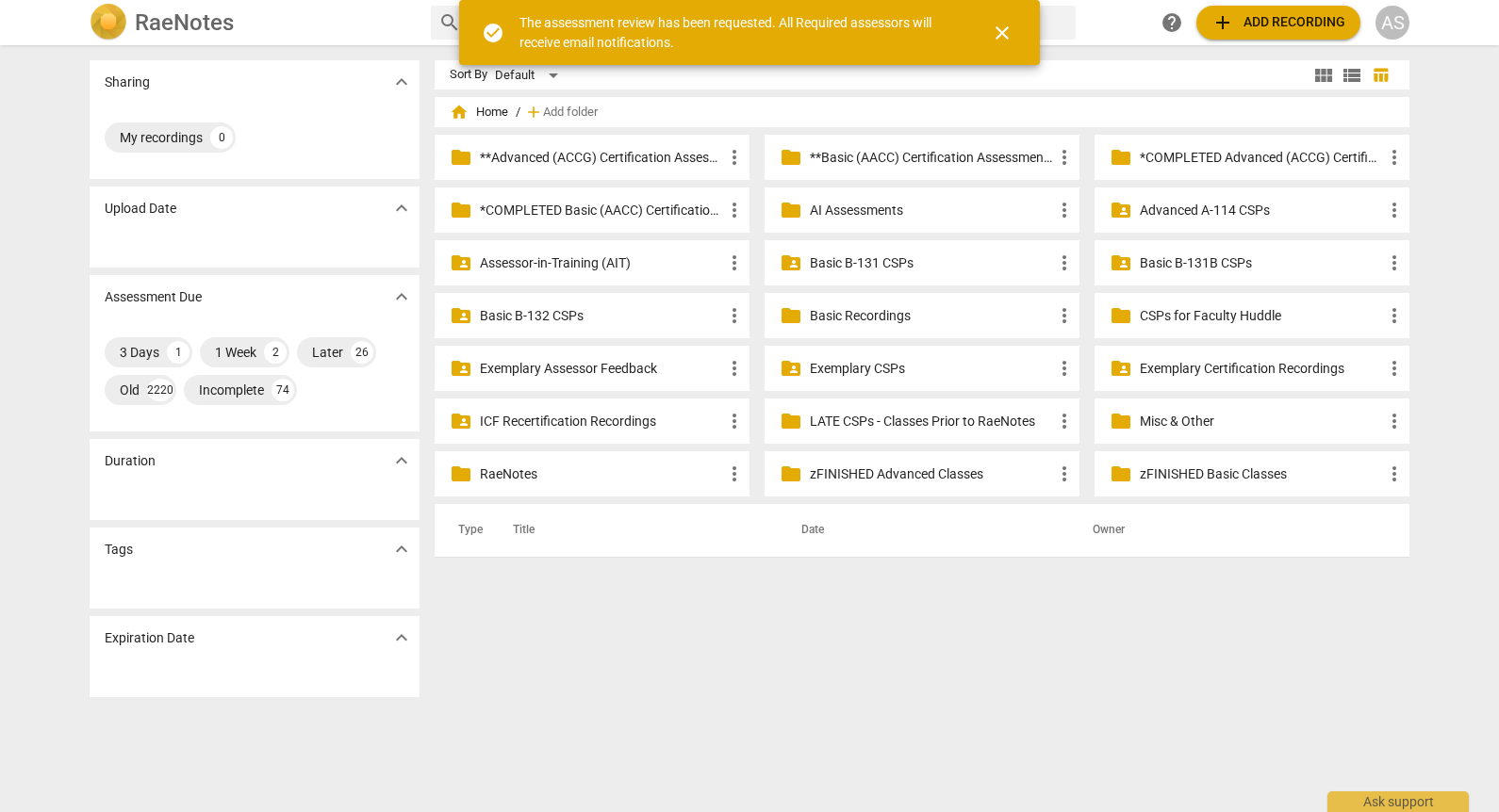
click at [993, 259] on p "Basic B-131 CSPs" at bounding box center [931, 263] width 243 height 20
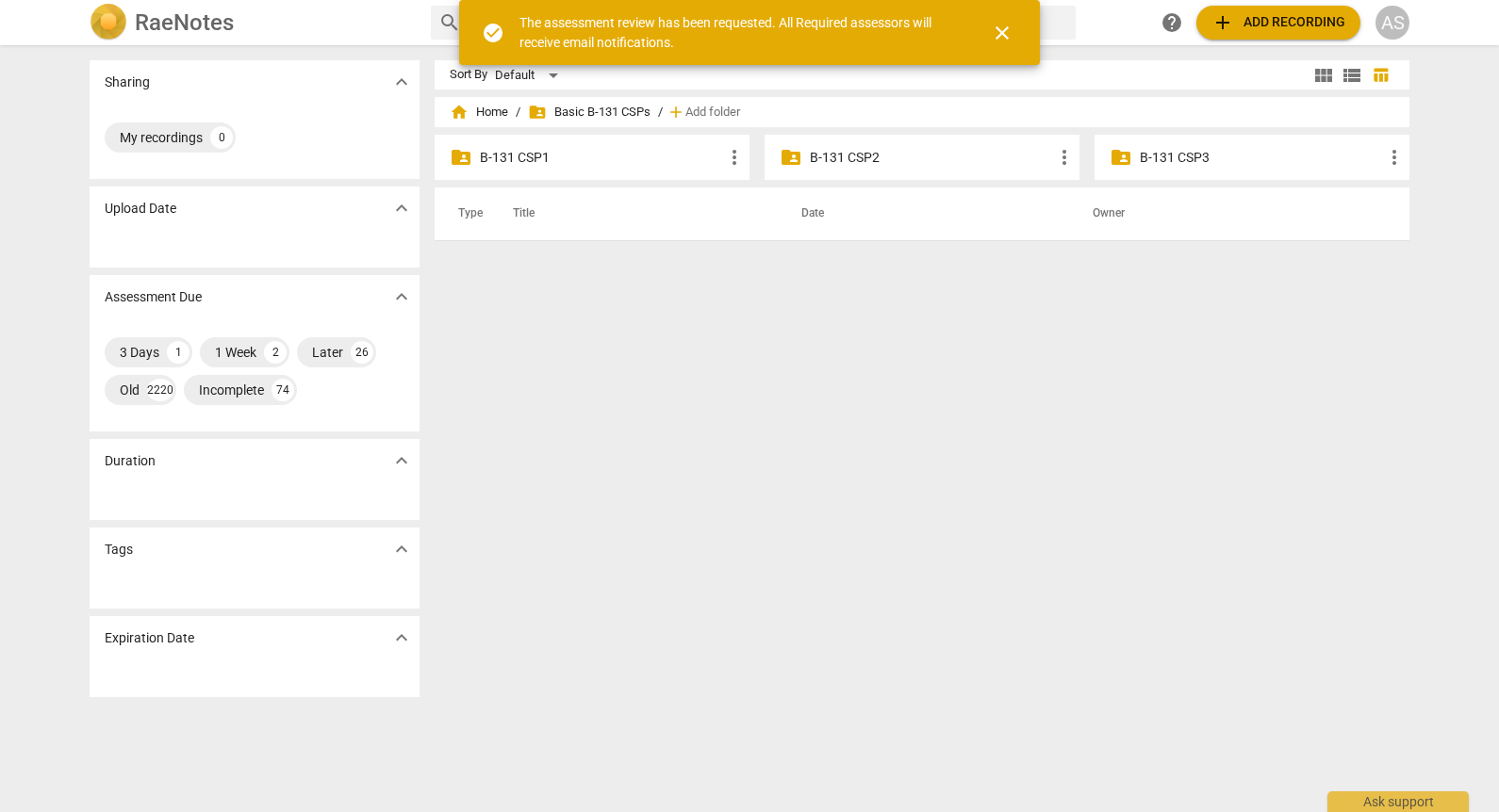
click at [1198, 162] on p "B-131 CSP3" at bounding box center [1261, 157] width 243 height 20
